Goal: Task Accomplishment & Management: Complete application form

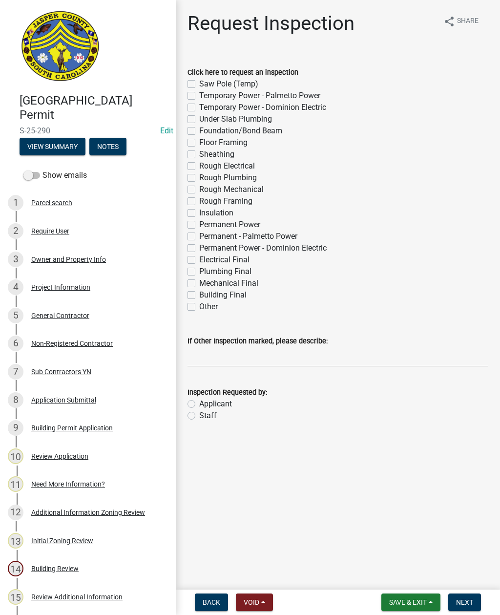
click at [199, 308] on label "Other" at bounding box center [208, 307] width 19 height 12
click at [199, 307] on input "Other" at bounding box center [202, 304] width 6 height 6
checkbox input "true"
checkbox input "false"
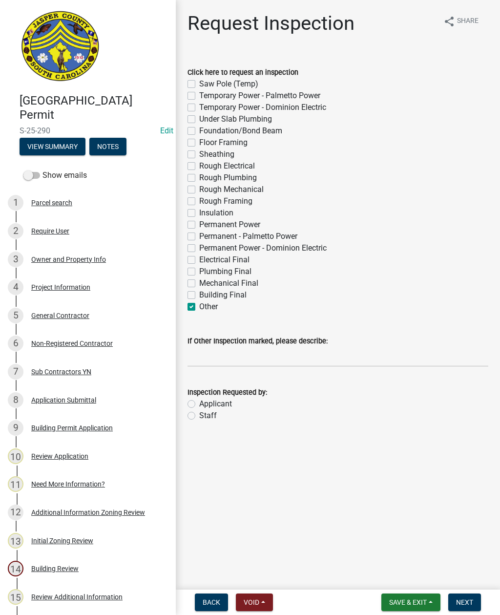
checkbox input "false"
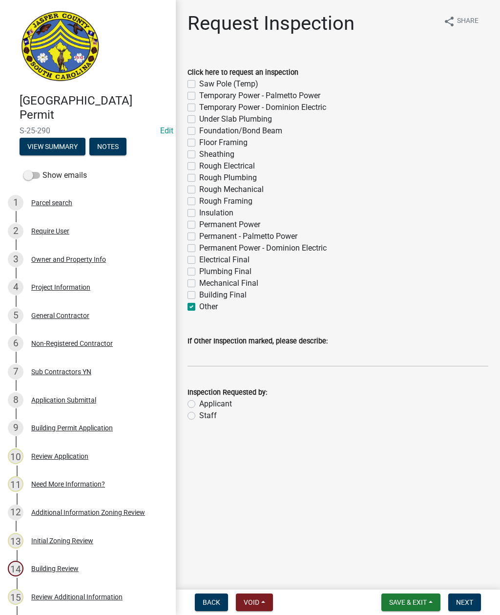
checkbox input "false"
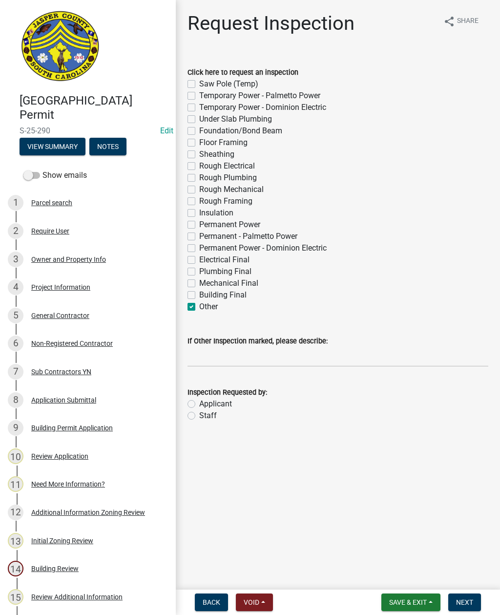
checkbox input "false"
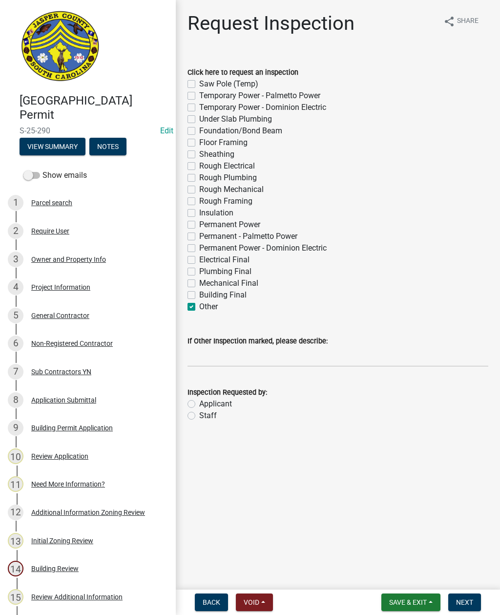
checkbox input "false"
checkbox input "true"
click at [199, 412] on label "Staff" at bounding box center [208, 416] width 18 height 12
click at [199, 412] on input "Staff" at bounding box center [202, 413] width 6 height 6
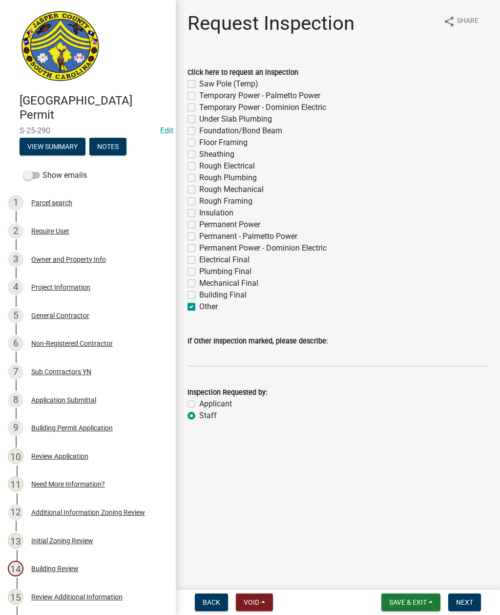
radio input "true"
click at [201, 354] on input "If Other Inspection marked, please describe:" at bounding box center [338, 357] width 301 height 20
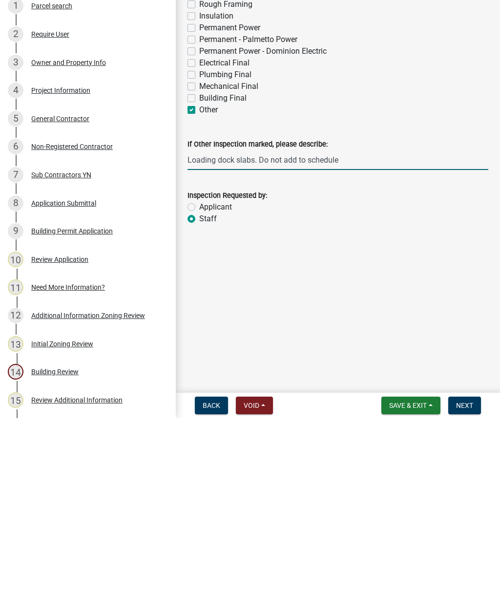
type input "Loading dock slabs. Do not add to schedule"
click at [467, 598] on span "Next" at bounding box center [464, 602] width 17 height 8
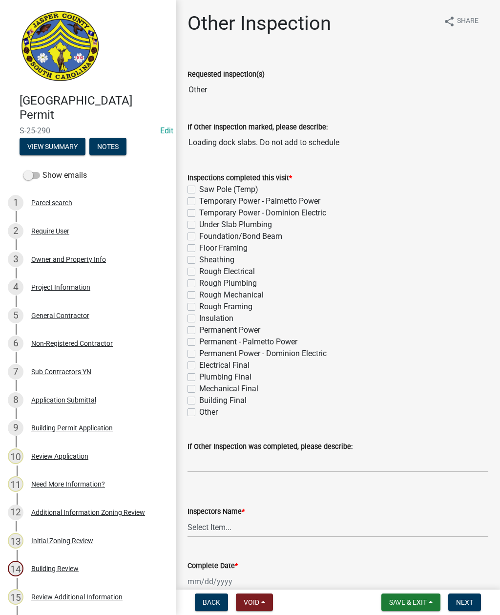
click at [199, 410] on label "Other" at bounding box center [208, 412] width 19 height 12
click at [199, 410] on input "Other" at bounding box center [202, 409] width 6 height 6
checkbox input "true"
checkbox input "false"
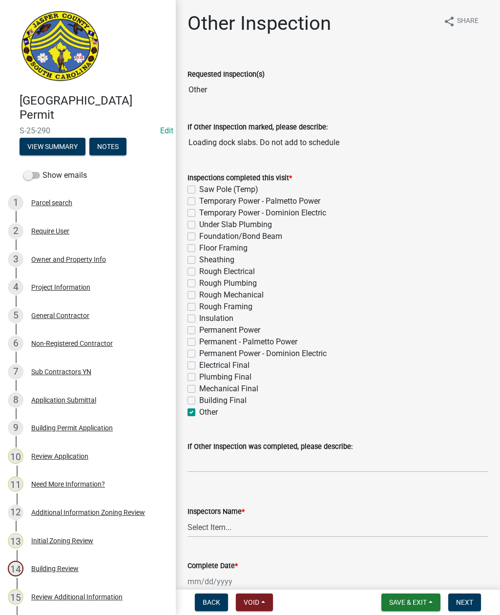
checkbox input "false"
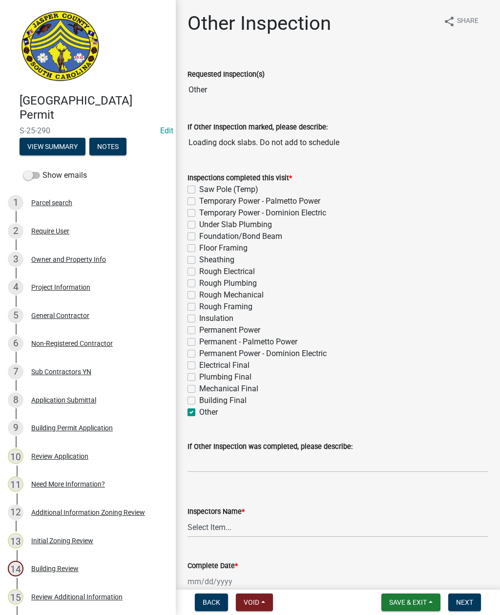
checkbox input "false"
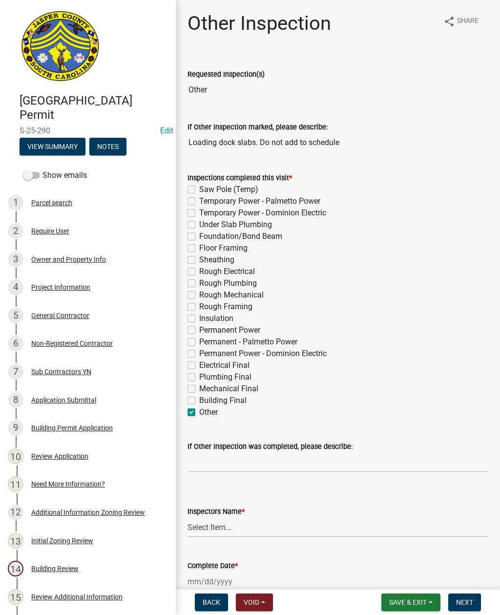
checkbox input "false"
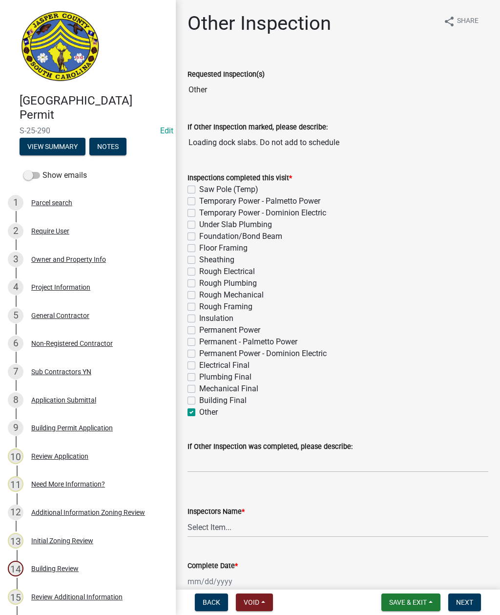
checkbox input "false"
checkbox input "true"
click at [213, 462] on input "If Other Inspection was completed, please describe:" at bounding box center [338, 462] width 301 height 20
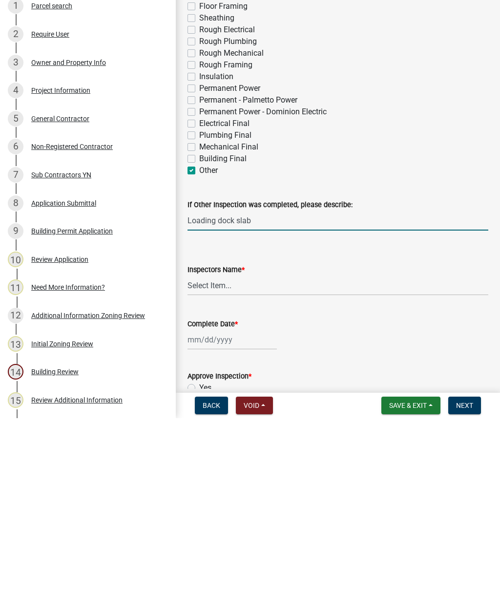
scroll to position [53, 0]
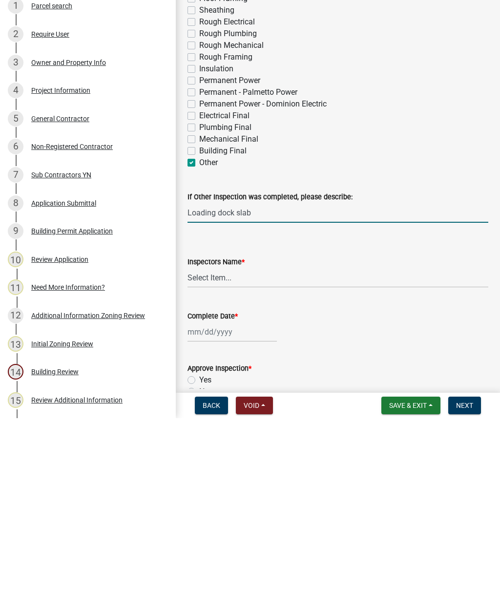
type input "Loading dock slab"
click at [211, 465] on select "Select Item... [EMAIL_ADDRESS][DOMAIN_NAME] ([PERSON_NAME] ) rcampbell ([PERSON…" at bounding box center [338, 475] width 301 height 20
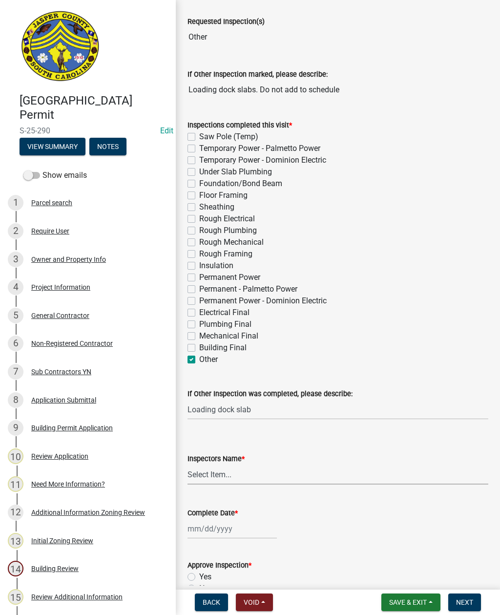
select select "2d9ba1e5-2fdd-4b15-98d0-073dcbeb5880"
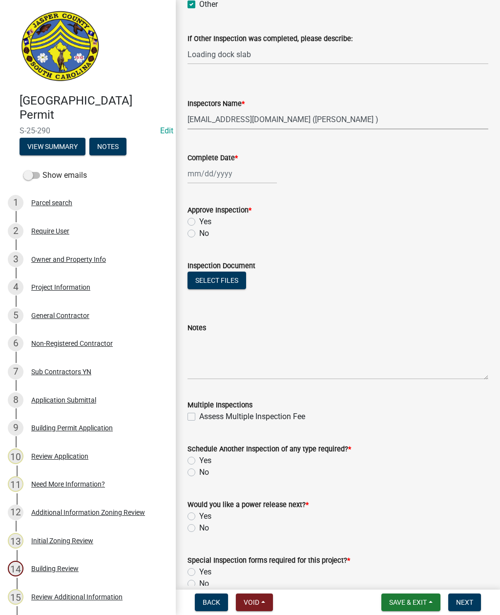
scroll to position [408, 0]
click at [207, 172] on div at bounding box center [232, 174] width 89 height 20
select select "8"
select select "2025"
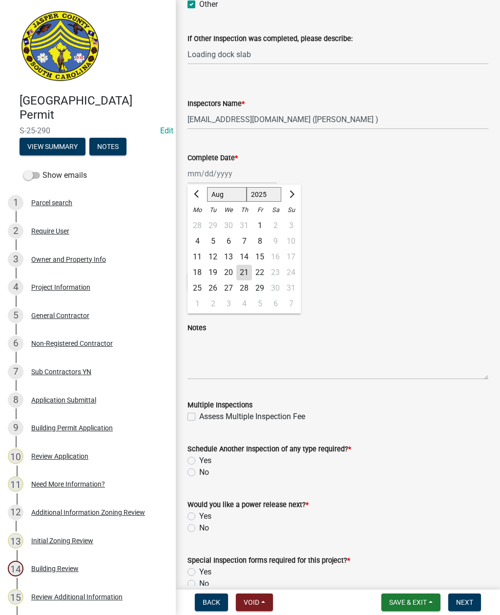
click at [245, 273] on div "21" at bounding box center [244, 273] width 16 height 16
type input "[DATE]"
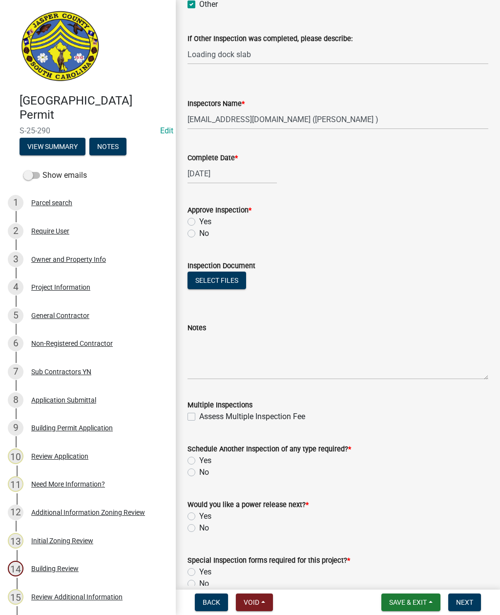
click at [199, 220] on label "Yes" at bounding box center [205, 222] width 12 height 12
click at [199, 220] on input "Yes" at bounding box center [202, 219] width 6 height 6
radio input "true"
click at [199, 461] on label "Yes" at bounding box center [205, 461] width 12 height 12
click at [199, 461] on input "Yes" at bounding box center [202, 458] width 6 height 6
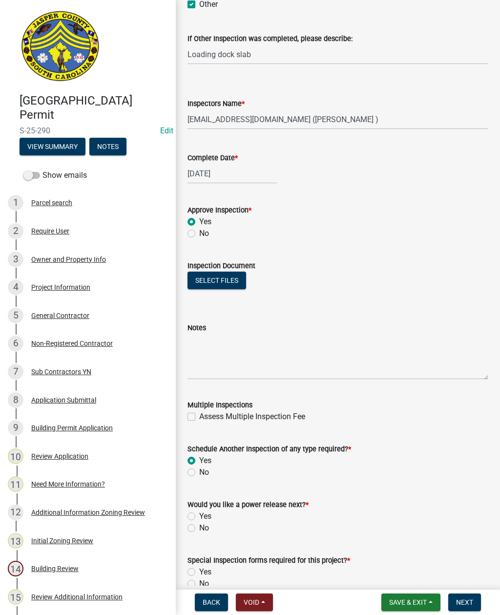
radio input "true"
click at [199, 531] on label "No" at bounding box center [204, 528] width 10 height 12
click at [199, 529] on input "No" at bounding box center [202, 525] width 6 height 6
radio input "true"
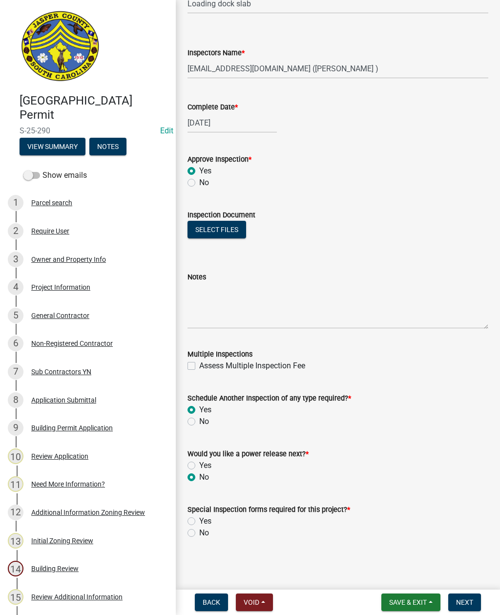
scroll to position [459, 0]
click at [199, 534] on label "No" at bounding box center [204, 533] width 10 height 12
click at [199, 533] on input "No" at bounding box center [202, 530] width 6 height 6
radio input "true"
click at [465, 598] on span "Next" at bounding box center [464, 602] width 17 height 8
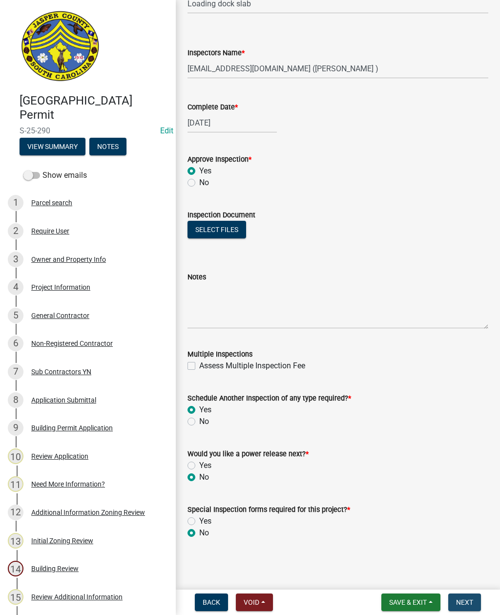
scroll to position [0, 0]
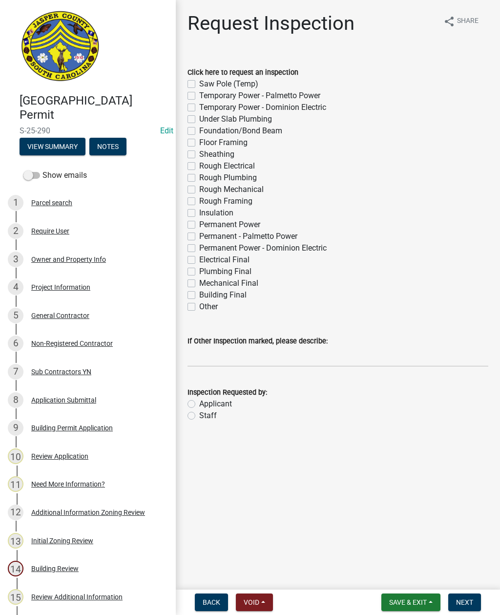
click at [413, 602] on span "Save & Exit" at bounding box center [408, 602] width 38 height 8
click at [401, 576] on button "Save & Exit" at bounding box center [401, 576] width 78 height 23
